Goal: Information Seeking & Learning: Learn about a topic

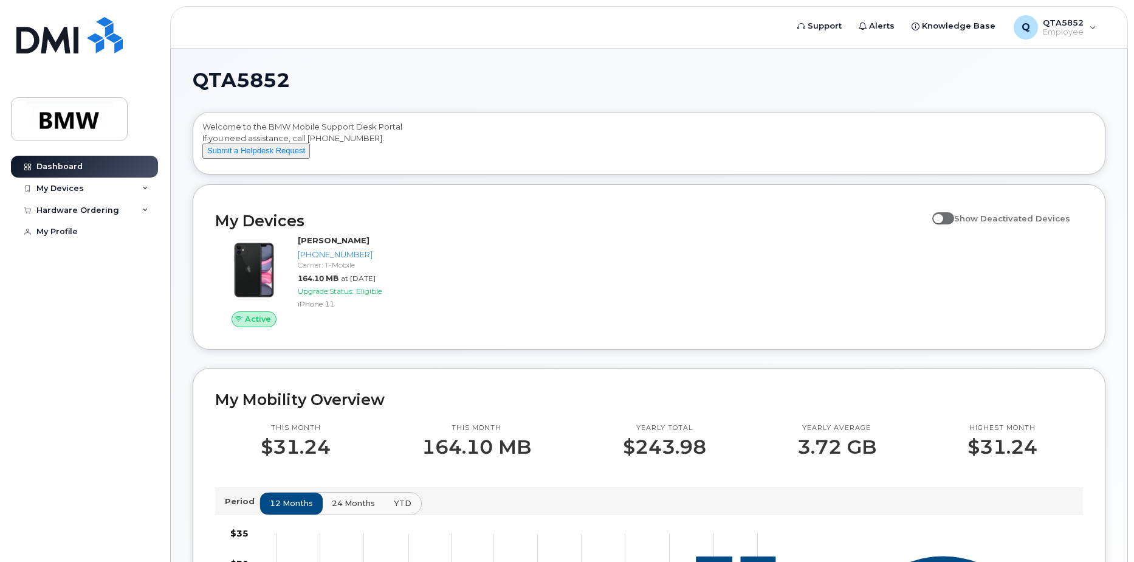
click at [950, 224] on span at bounding box center [943, 218] width 22 height 12
click at [942, 216] on input "Show Deactivated Devices" at bounding box center [937, 212] width 10 height 10
checkbox input "true"
click at [119, 190] on div "My Devices" at bounding box center [84, 188] width 147 height 22
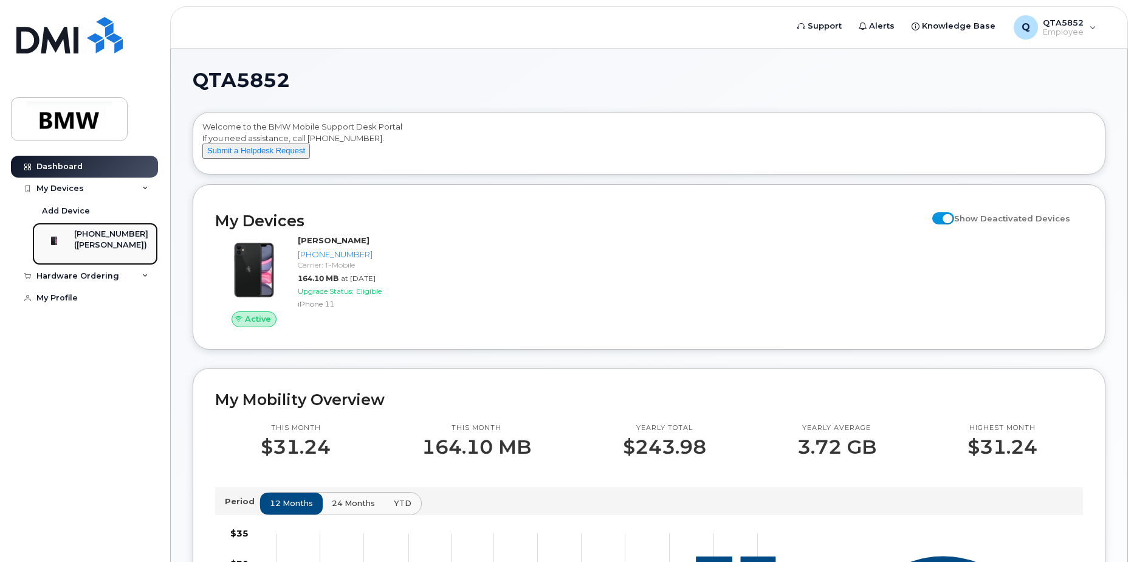
click at [109, 250] on div "([PERSON_NAME])" at bounding box center [111, 244] width 74 height 11
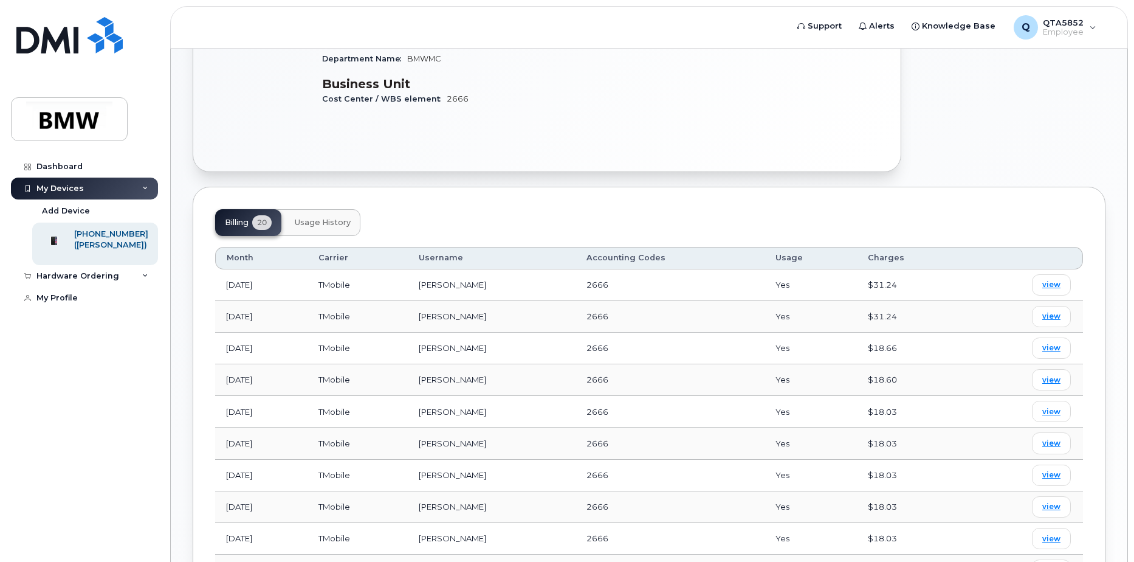
scroll to position [354, 0]
click at [1054, 280] on span "view" at bounding box center [1051, 285] width 18 height 11
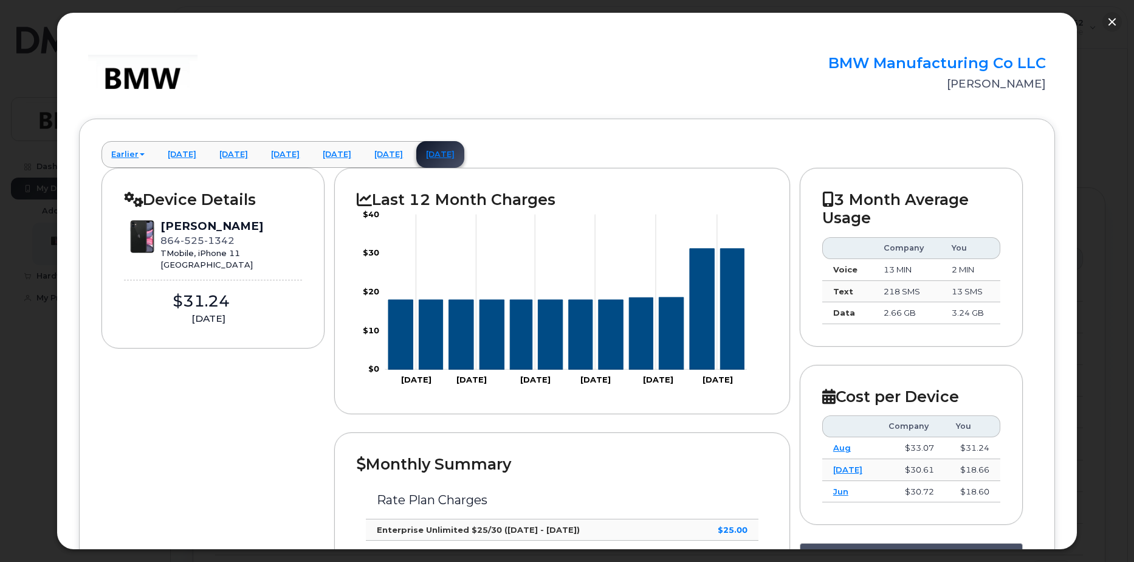
scroll to position [0, 0]
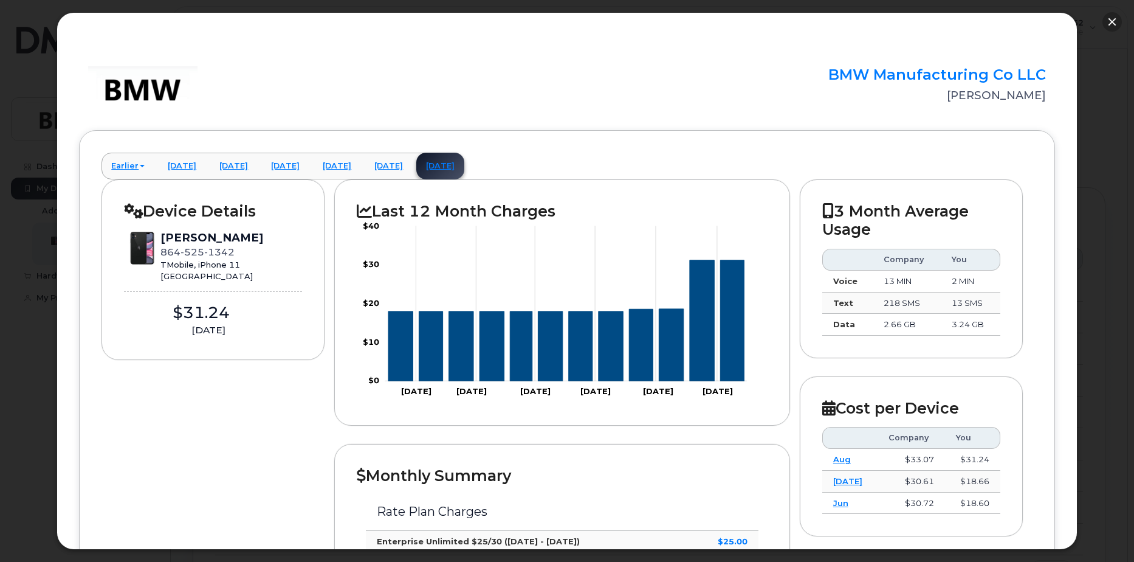
click at [1110, 20] on button "button" at bounding box center [1111, 21] width 19 height 19
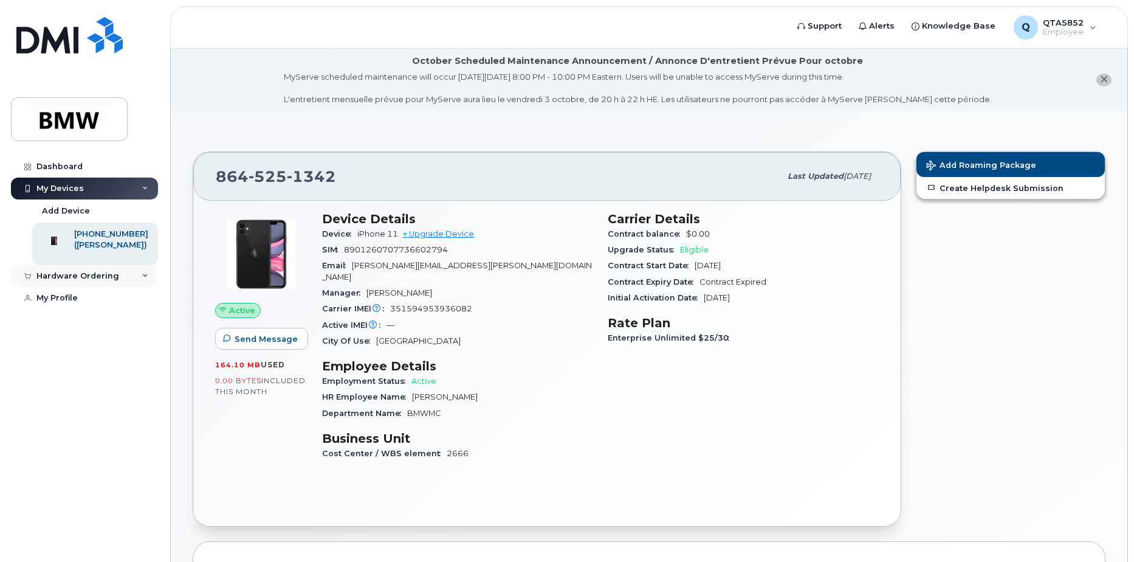
click at [114, 281] on div "Hardware Ordering" at bounding box center [77, 276] width 83 height 10
click at [113, 281] on div "Hardware Ordering" at bounding box center [77, 276] width 83 height 10
click at [69, 157] on link "Dashboard" at bounding box center [84, 167] width 147 height 22
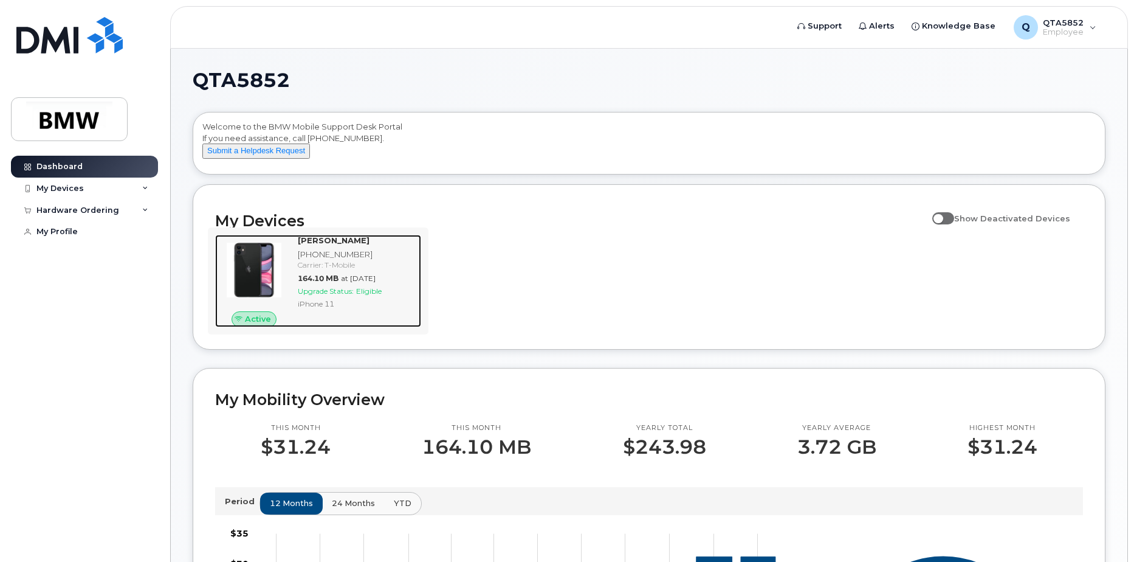
click at [372, 295] on span "Eligible" at bounding box center [369, 290] width 26 height 9
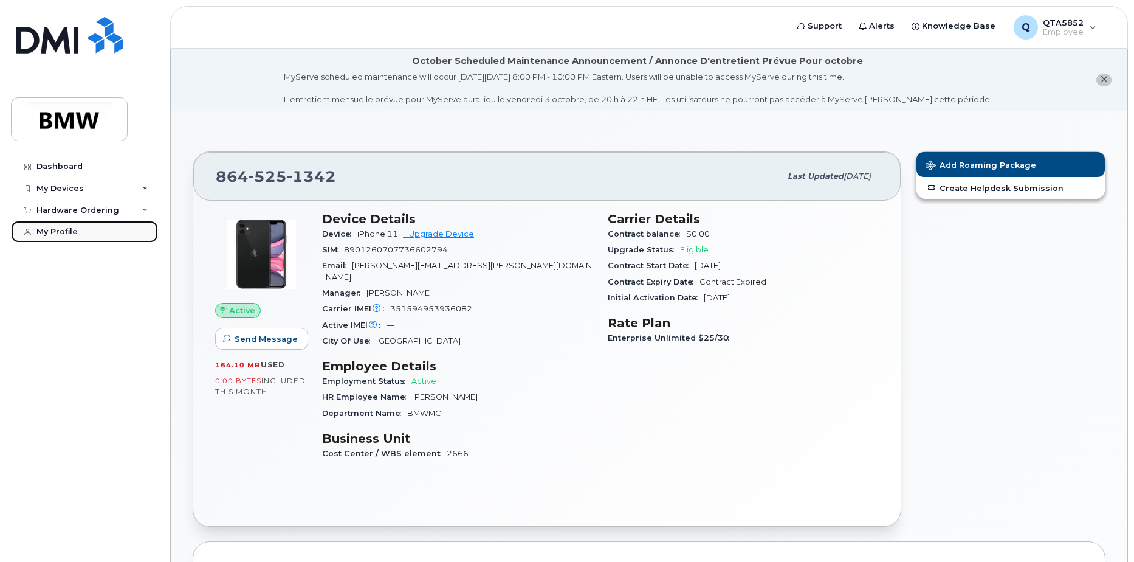
click at [59, 232] on div "My Profile" at bounding box center [56, 232] width 41 height 10
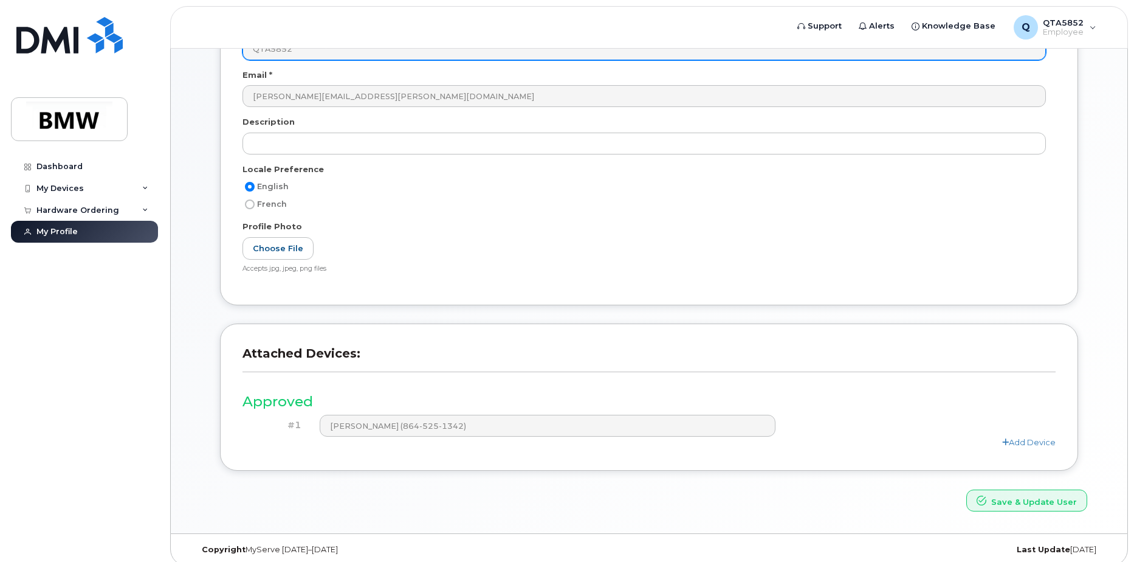
scroll to position [222, 0]
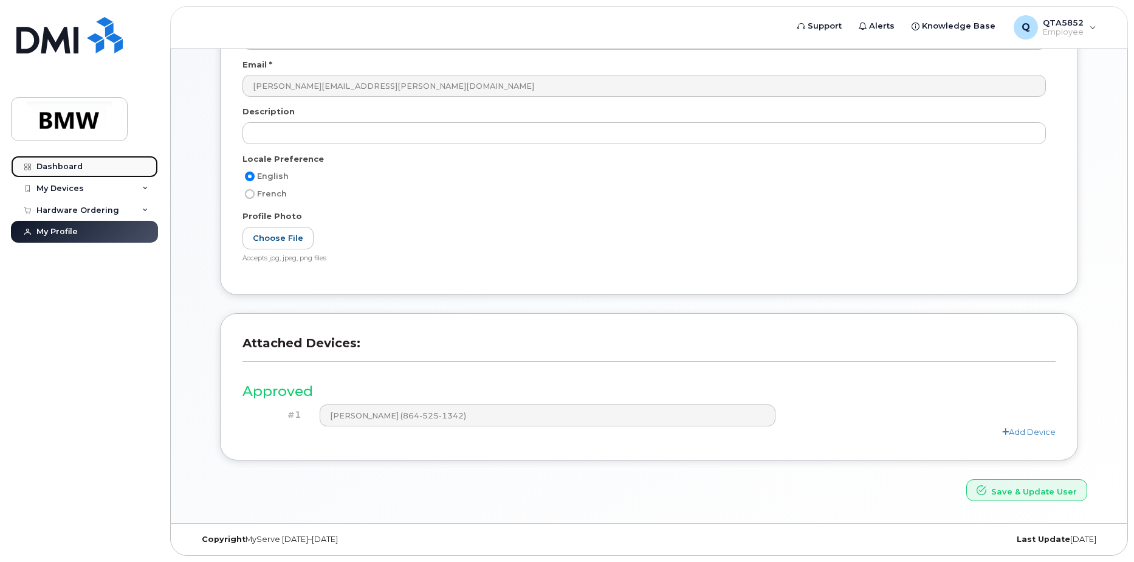
click at [65, 172] on link "Dashboard" at bounding box center [84, 167] width 147 height 22
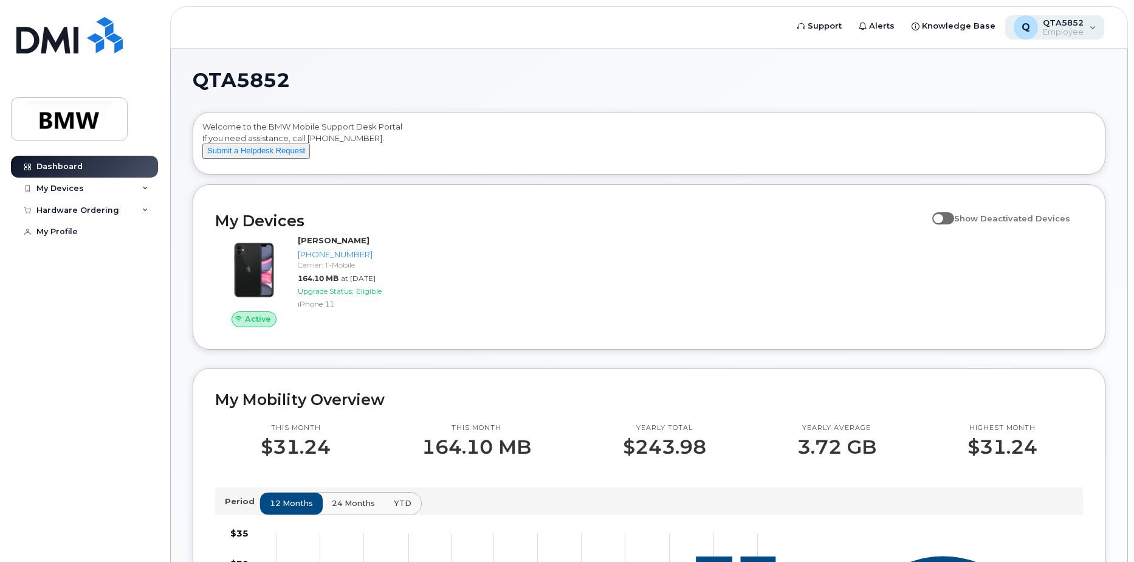
click at [1086, 28] on div "Q QTA5852 Employee" at bounding box center [1055, 27] width 100 height 24
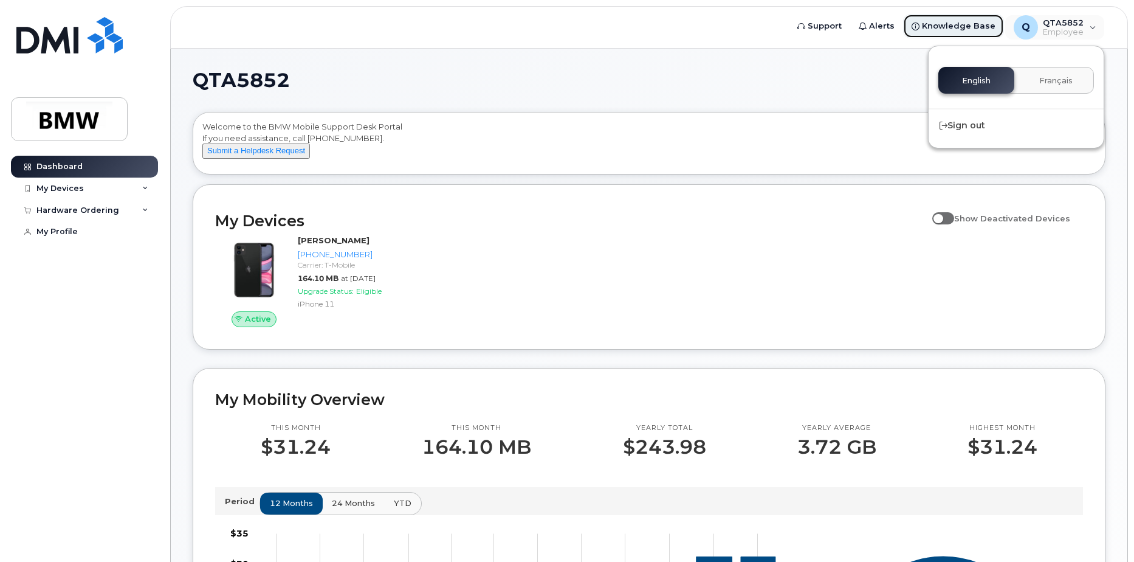
click at [968, 33] on link "Knowledge Base" at bounding box center [953, 26] width 101 height 24
